Goal: Find specific page/section: Find specific page/section

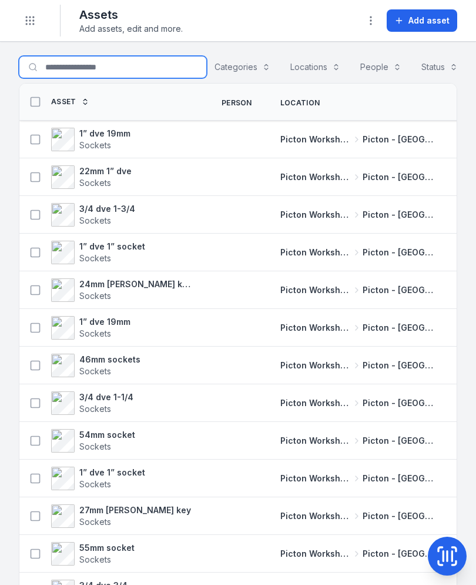
click at [132, 62] on input "Search for assets" at bounding box center [113, 67] width 188 height 22
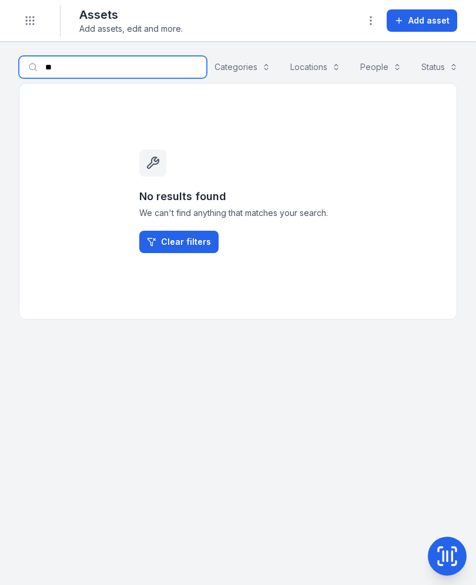
type input "*"
click at [248, 72] on div "Categories" at bounding box center [242, 67] width 71 height 22
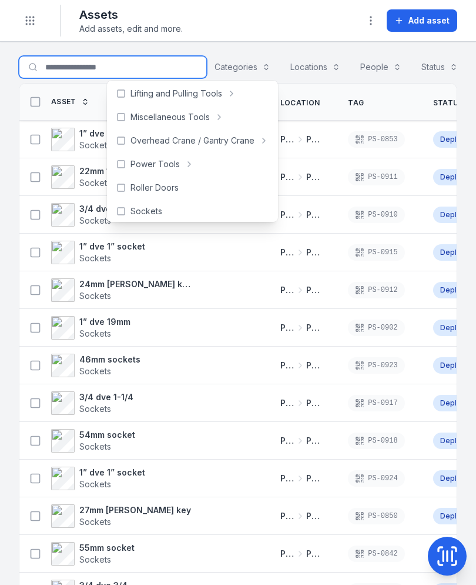
scroll to position [455, 0]
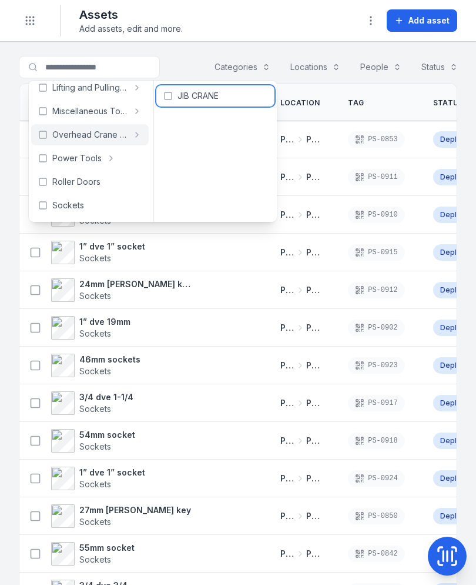
click at [174, 89] on div "JIB CRANE" at bounding box center [215, 95] width 118 height 21
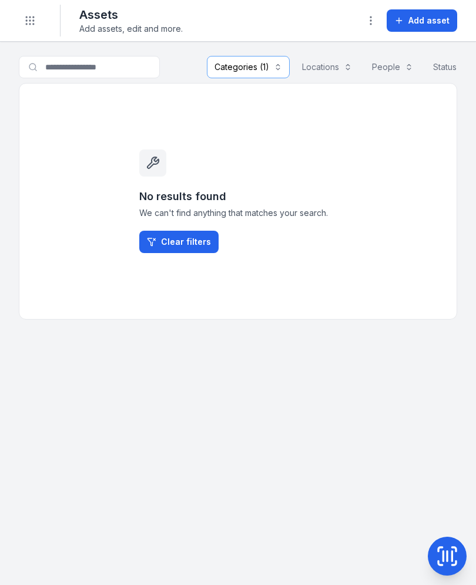
click at [36, 15] on button "Toggle Navigation" at bounding box center [30, 20] width 22 height 22
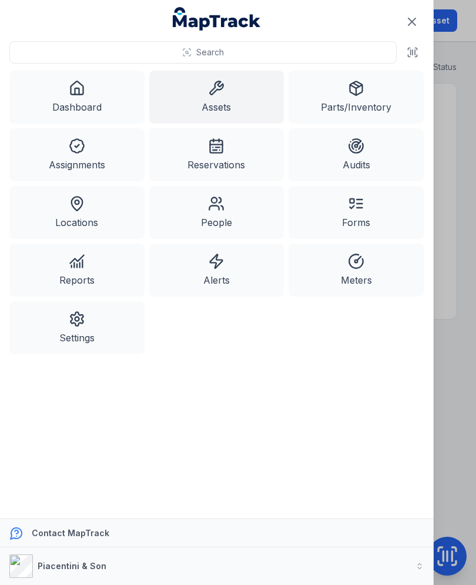
click at [231, 90] on link "Assets" at bounding box center [216, 97] width 135 height 53
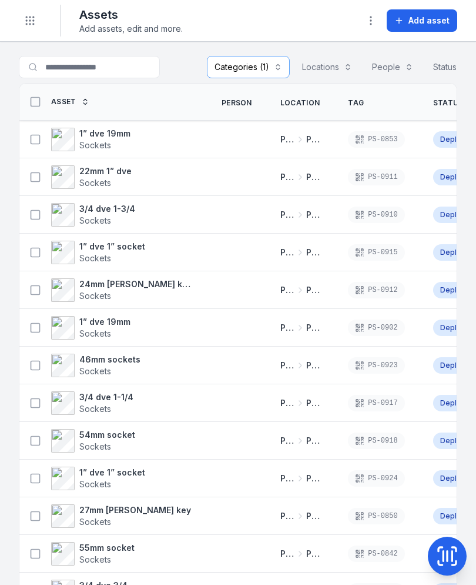
click at [268, 70] on div "Categories (1)" at bounding box center [248, 67] width 83 height 22
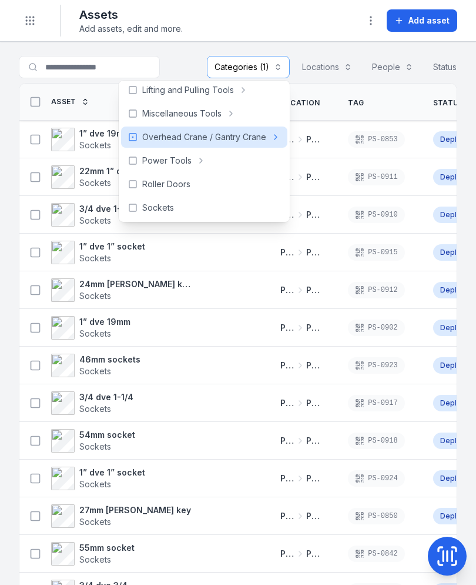
scroll to position [449, 0]
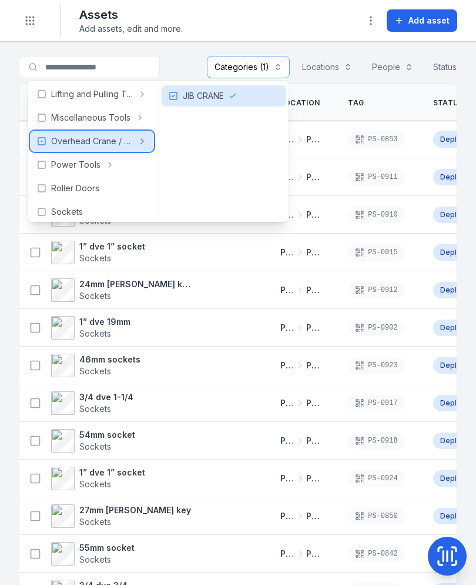
click at [82, 149] on div "Overhead Crane / Gantry Crane" at bounding box center [92, 141] width 125 height 21
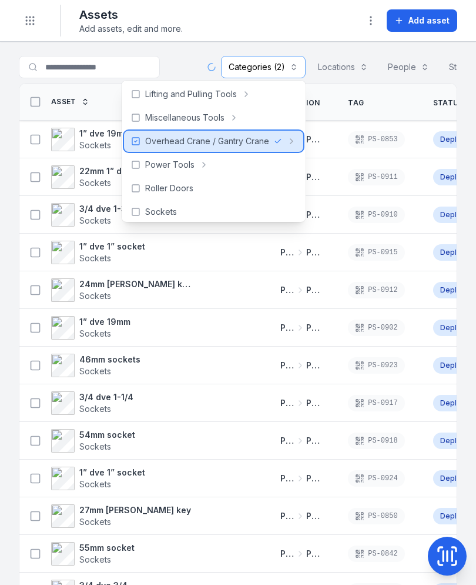
click at [119, 140] on span "Sockets" at bounding box center [104, 145] width 51 height 12
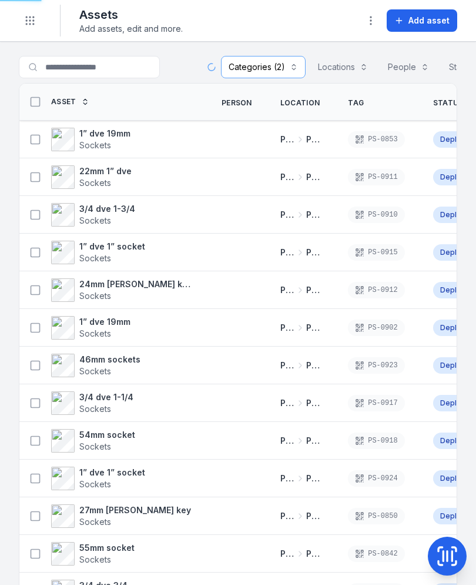
click at [274, 69] on div "Categories (2)" at bounding box center [263, 67] width 85 height 22
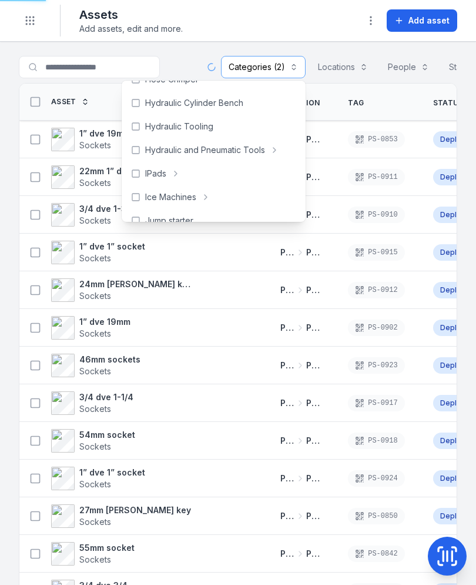
scroll to position [276, 0]
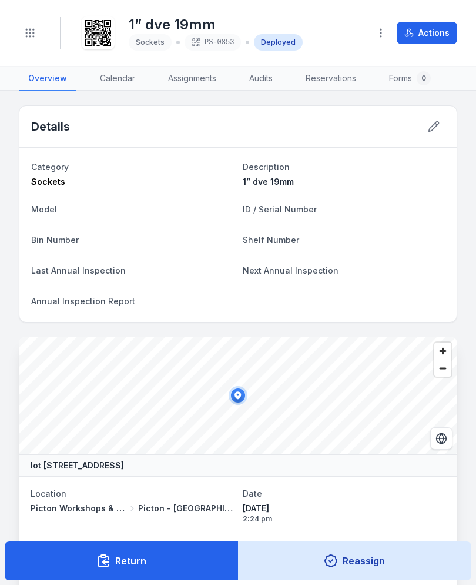
click at [32, 35] on icon "Toggle navigation" at bounding box center [30, 33] width 12 height 12
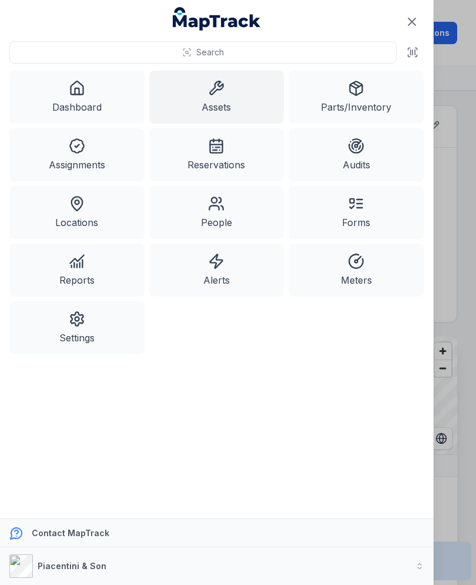
click at [232, 98] on link "Assets" at bounding box center [216, 97] width 135 height 53
